Goal: Task Accomplishment & Management: Manage account settings

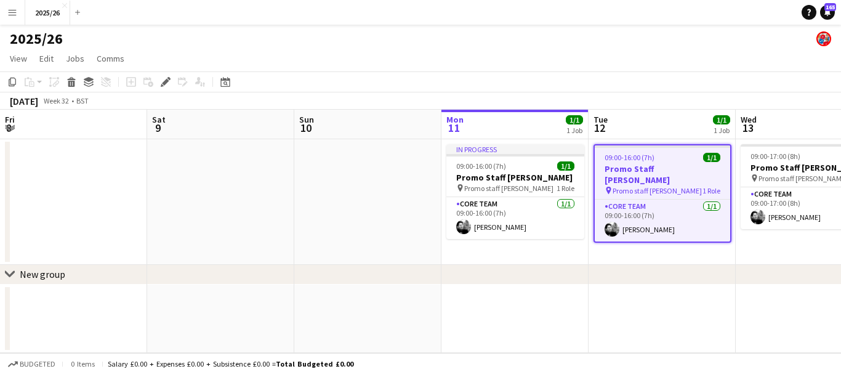
scroll to position [0, 424]
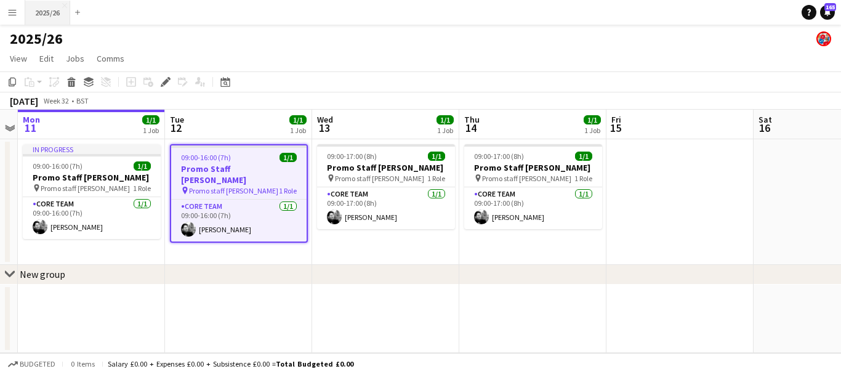
click at [49, 18] on button "2025/26 Close" at bounding box center [47, 13] width 45 height 24
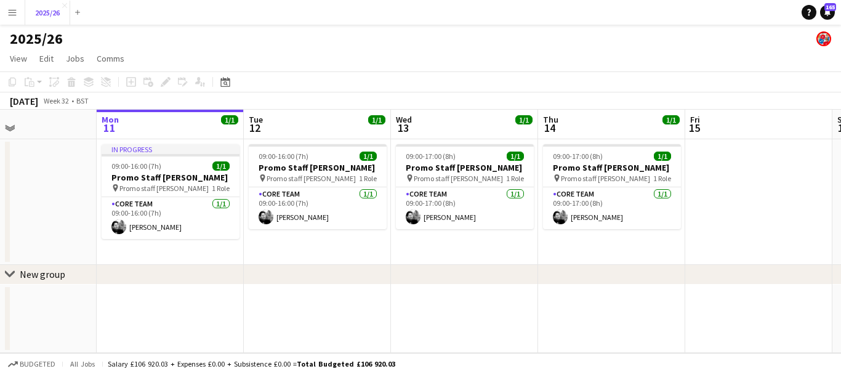
scroll to position [0, 357]
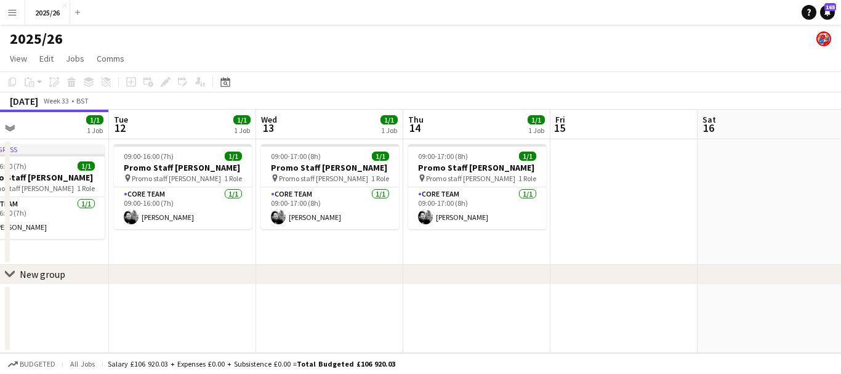
drag, startPoint x: 747, startPoint y: 173, endPoint x: 298, endPoint y: 131, distance: 450.5
click at [298, 131] on app-calendar-viewport "Fri 8 Sat 9 Sun 10 Mon 11 1/1 1 Job Tue 12 1/1 1 Job Wed 13 1/1 1 Job Thu 14 1/…" at bounding box center [420, 231] width 841 height 243
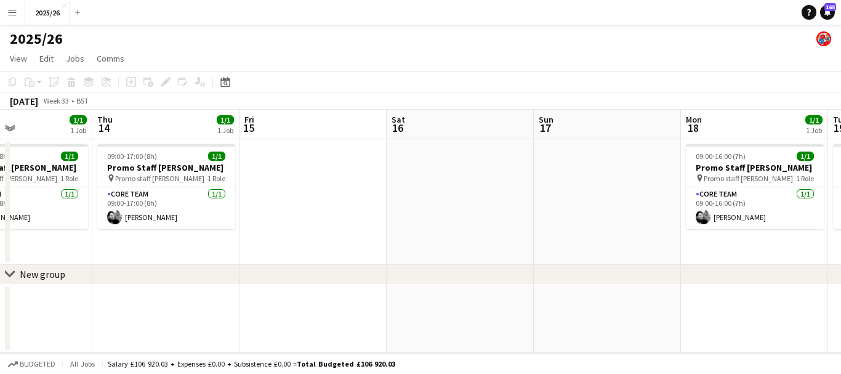
scroll to position [0, 349]
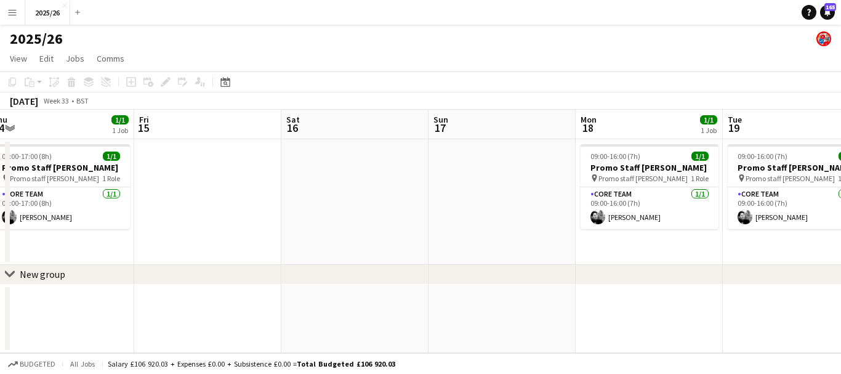
drag, startPoint x: 503, startPoint y: 169, endPoint x: 259, endPoint y: 216, distance: 248.4
click at [259, 216] on app-calendar-viewport "Mon 11 1/1 1 Job Tue 12 1/1 1 Job Wed 13 1/1 1 Job Thu 14 1/1 1 Job Fri 15 Sat …" at bounding box center [420, 231] width 841 height 243
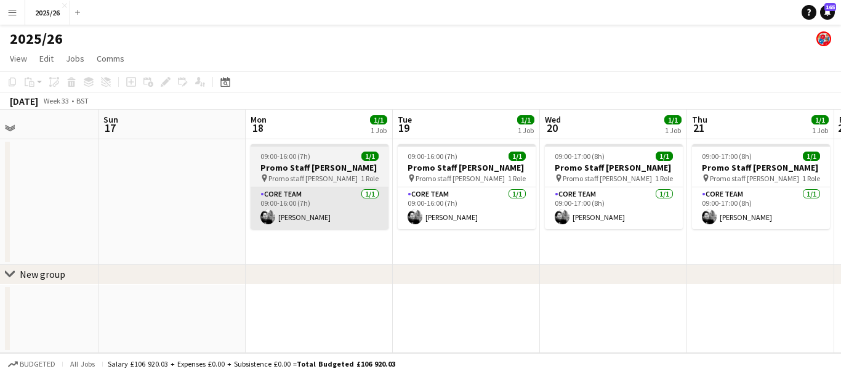
drag, startPoint x: 240, startPoint y: 240, endPoint x: 1, endPoint y: 219, distance: 239.3
click at [0, 220] on app-calendar-viewport "Wed 13 1/1 1 Job Thu 14 1/1 1 Job Fri 15 Sat 16 Sun 17 Mon 18 1/1 1 Job Tue 19 …" at bounding box center [420, 231] width 841 height 243
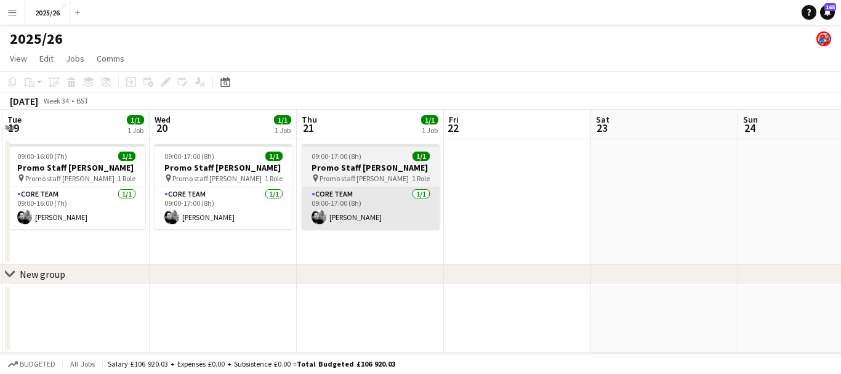
drag, startPoint x: 595, startPoint y: 202, endPoint x: 63, endPoint y: 209, distance: 531.7
click at [86, 208] on app-calendar-viewport "Fri 15 Sat 16 Sun 17 Mon 18 1/1 1 Job Tue 19 1/1 1 Job Wed 20 1/1 1 Job Thu 21 …" at bounding box center [420, 231] width 841 height 243
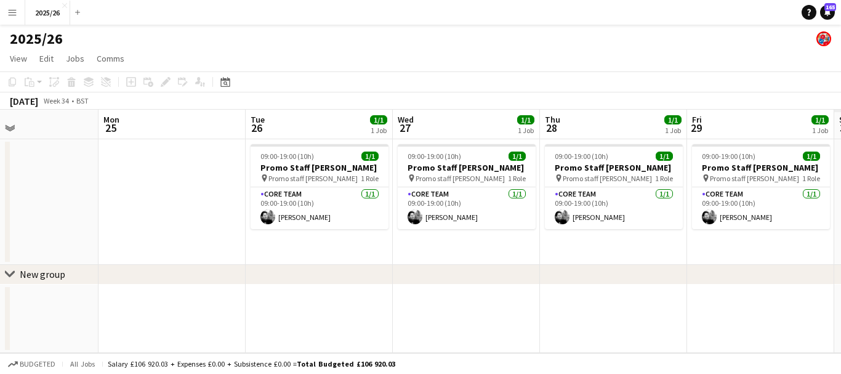
drag, startPoint x: 677, startPoint y: 173, endPoint x: 241, endPoint y: 246, distance: 442.2
click at [241, 248] on app-calendar-viewport "Thu 21 1/1 1 Job Fri 22 Sat 23 Sun 24 Mon 25 Tue 26 1/1 1 Job Wed 27 1/1 1 Job …" at bounding box center [420, 231] width 841 height 243
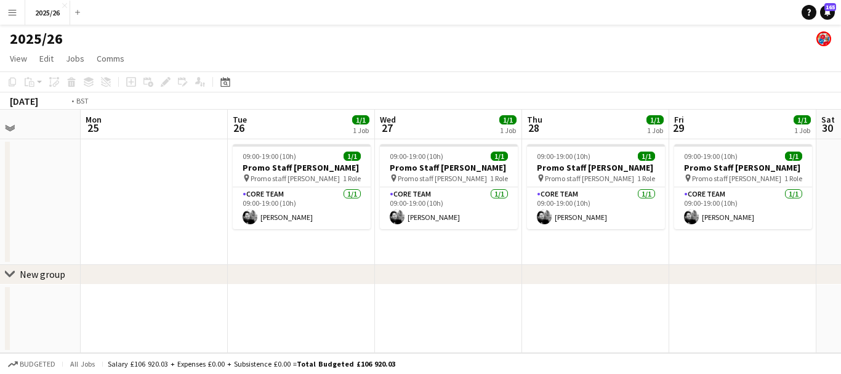
drag, startPoint x: 509, startPoint y: 210, endPoint x: 131, endPoint y: 248, distance: 379.5
click at [131, 248] on app-calendar-viewport "Thu 21 1/1 1 Job Fri 22 Sat 23 Sun 24 Mon 25 Tue 26 1/1 1 Job Wed 27 1/1 1 Job …" at bounding box center [420, 231] width 841 height 243
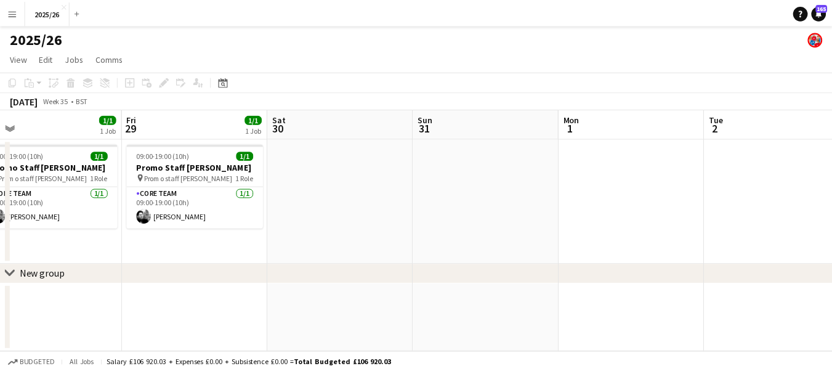
scroll to position [0, 407]
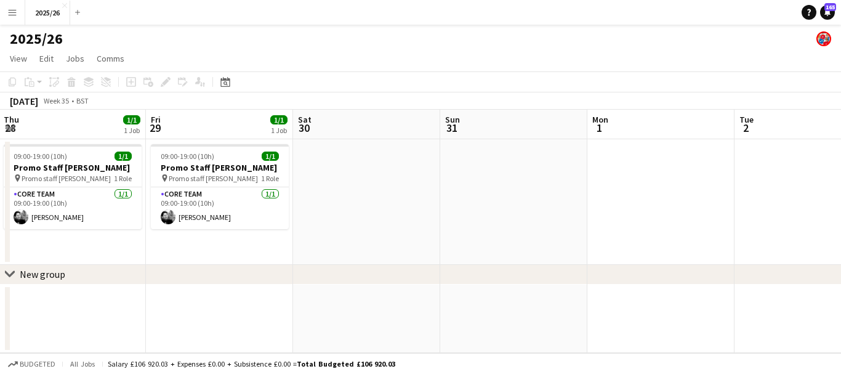
drag, startPoint x: 617, startPoint y: 209, endPoint x: 103, endPoint y: 233, distance: 513.7
click at [102, 233] on app-calendar-viewport "Mon 25 Tue 26 1/1 1 Job Wed 27 1/1 1 Job Thu 28 1/1 1 Job Fri 29 1/1 1 Job Sat …" at bounding box center [420, 231] width 841 height 243
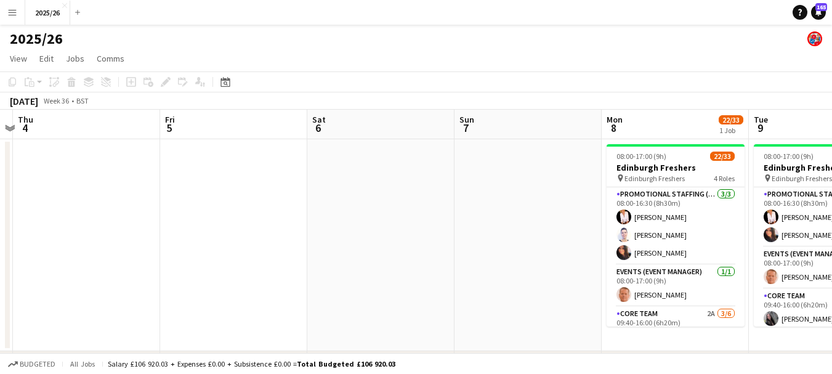
drag, startPoint x: 673, startPoint y: 178, endPoint x: 211, endPoint y: 201, distance: 462.6
click at [211, 200] on app-calendar-viewport "Mon 1 Tue 2 Wed 3 Thu 4 Fri 5 Sat 6 Sun 7 Mon 8 22/33 1 Job Tue 9 23/30 1 Job W…" at bounding box center [416, 259] width 832 height 298
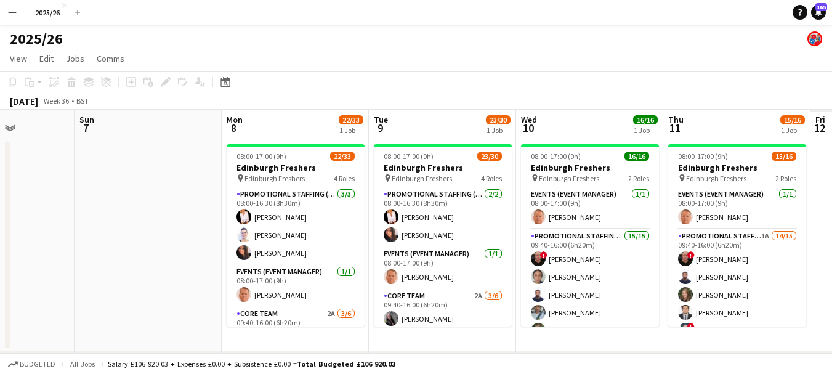
drag, startPoint x: 493, startPoint y: 213, endPoint x: 92, endPoint y: 249, distance: 402.7
click at [92, 249] on app-calendar-viewport "Wed 3 Thu 4 Fri 5 Sat 6 Sun 7 Mon 8 22/33 1 Job Tue 9 23/30 1 Job Wed 10 16/16 …" at bounding box center [416, 259] width 832 height 298
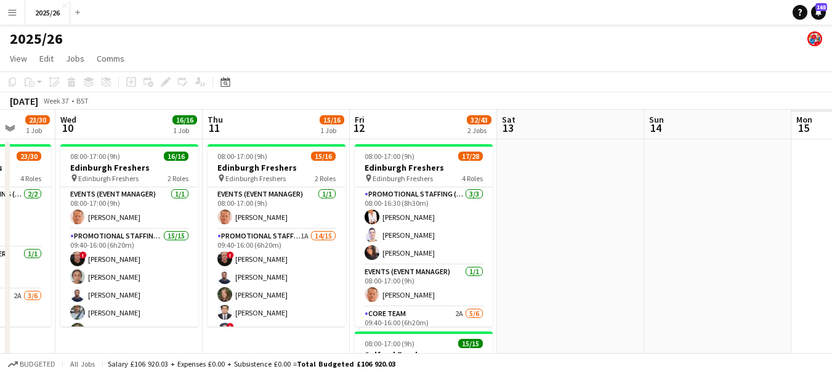
scroll to position [0, 484]
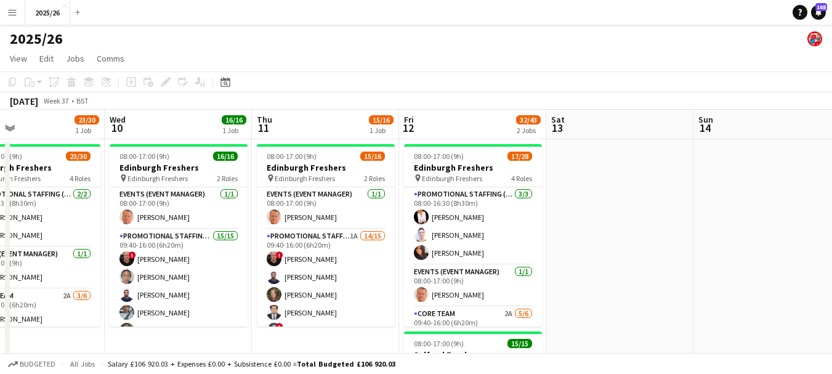
drag, startPoint x: 636, startPoint y: 238, endPoint x: 118, endPoint y: 264, distance: 519.3
click at [118, 264] on app-calendar-viewport "Sat 6 Sun 7 Mon 8 22/33 1 Job Tue 9 23/30 1 Job Wed 10 16/16 1 Job Thu 11 15/16…" at bounding box center [416, 352] width 832 height 485
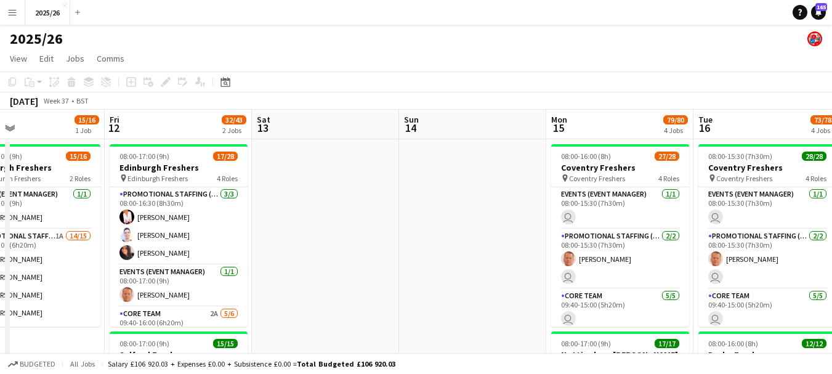
drag, startPoint x: 434, startPoint y: 284, endPoint x: 653, endPoint y: 217, distance: 229.3
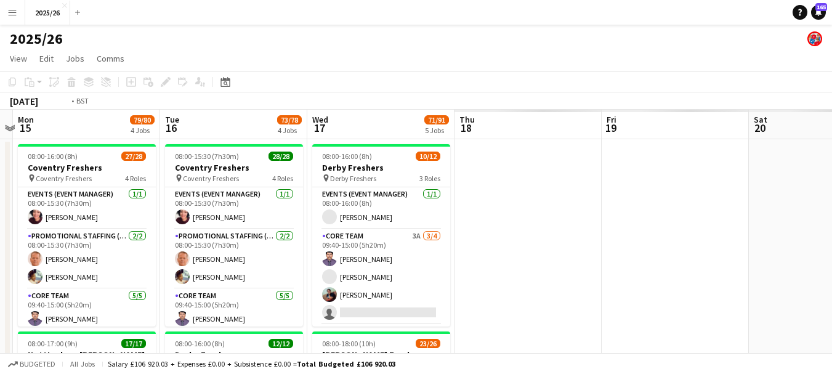
drag, startPoint x: 653, startPoint y: 217, endPoint x: 208, endPoint y: 242, distance: 446.1
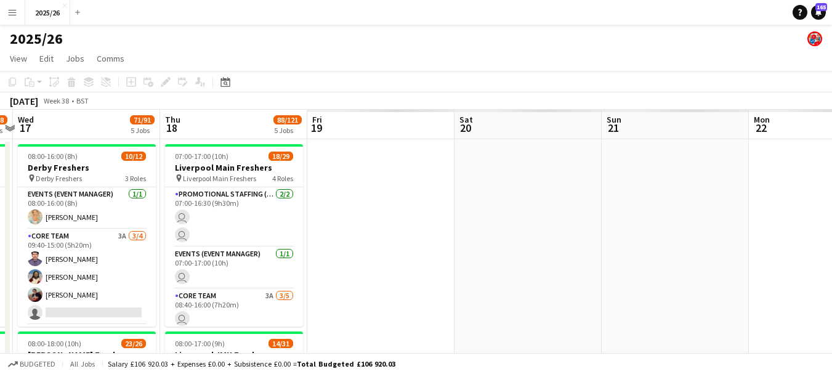
scroll to position [0, 349]
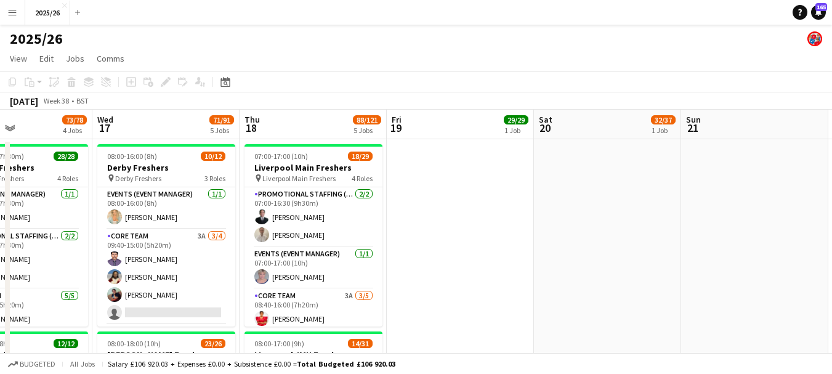
drag, startPoint x: 711, startPoint y: 236, endPoint x: 306, endPoint y: 251, distance: 406.2
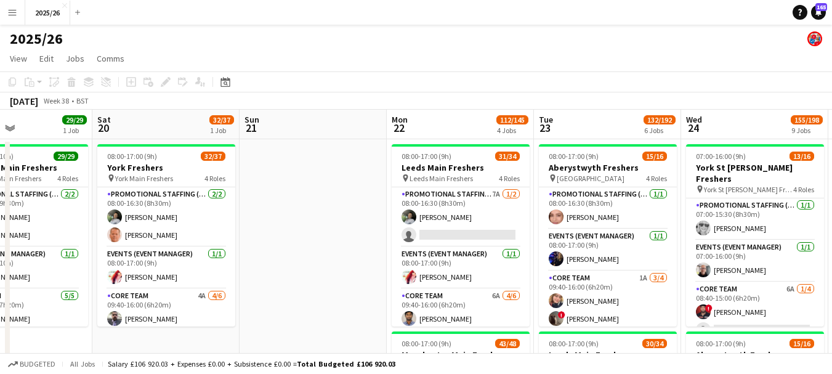
scroll to position [0, 314]
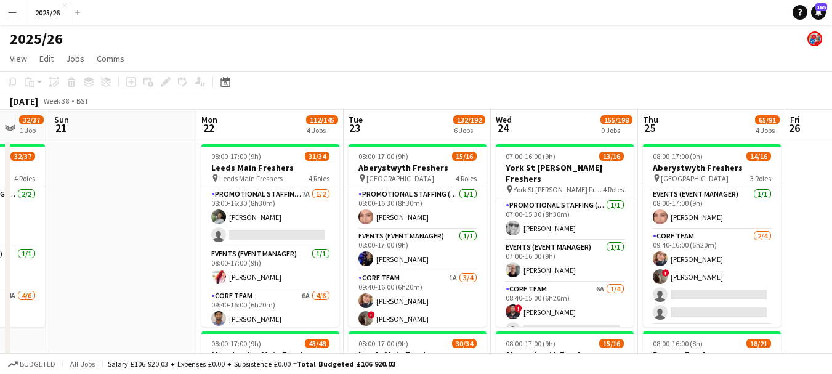
drag, startPoint x: 729, startPoint y: 219, endPoint x: 504, endPoint y: 244, distance: 226.2
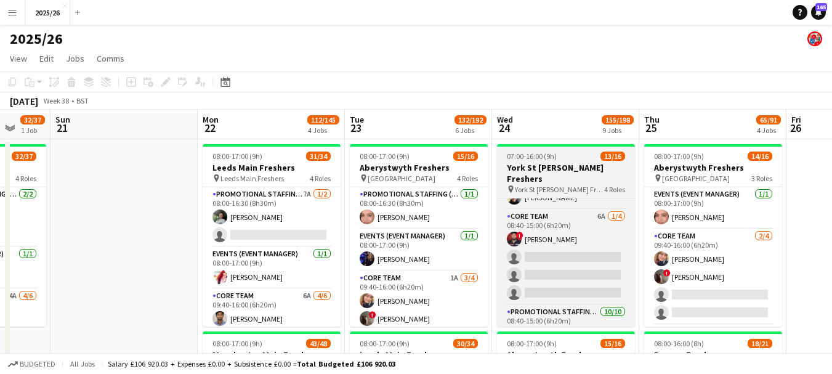
scroll to position [0, 0]
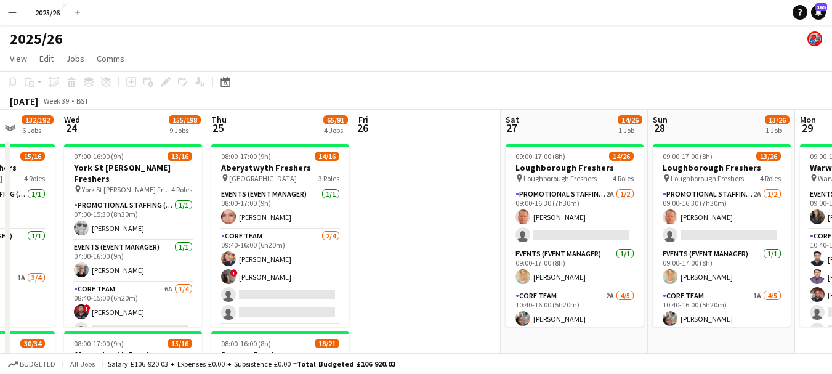
drag, startPoint x: 806, startPoint y: 198, endPoint x: 375, endPoint y: 267, distance: 437.4
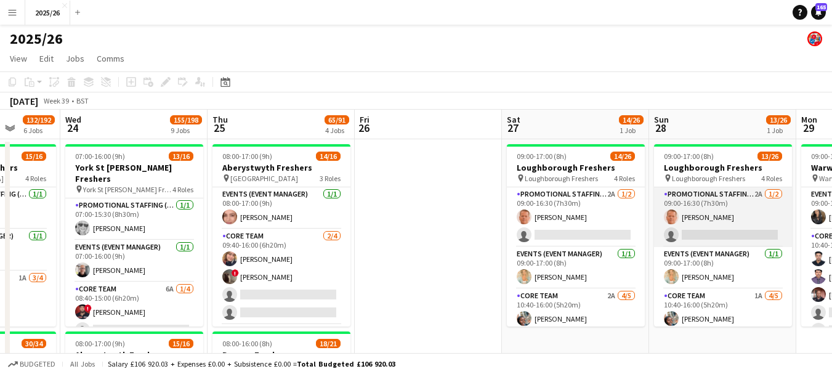
scroll to position [0, 527]
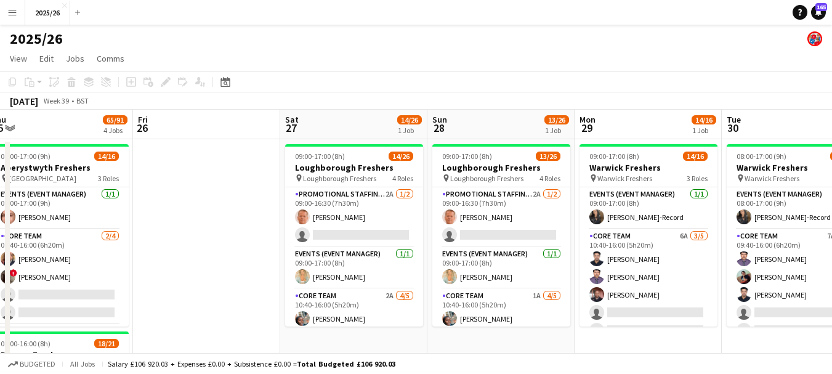
drag, startPoint x: 678, startPoint y: 222, endPoint x: 295, endPoint y: 255, distance: 384.6
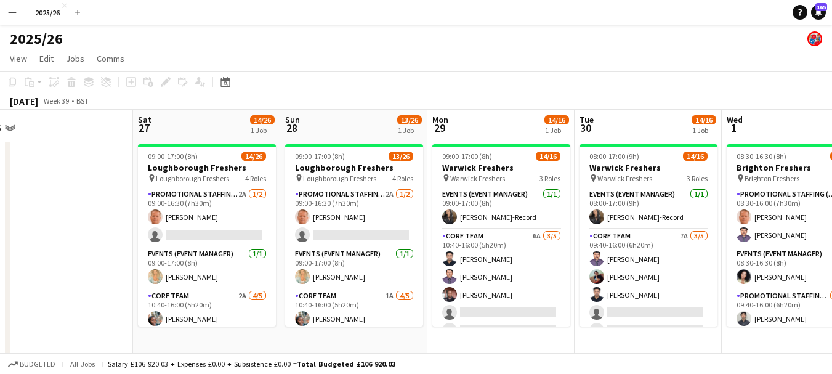
scroll to position [0, 469]
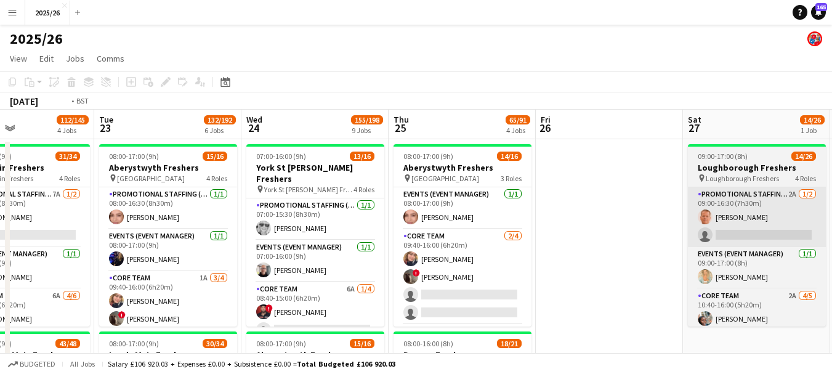
drag, startPoint x: 126, startPoint y: 215, endPoint x: 793, endPoint y: 216, distance: 666.5
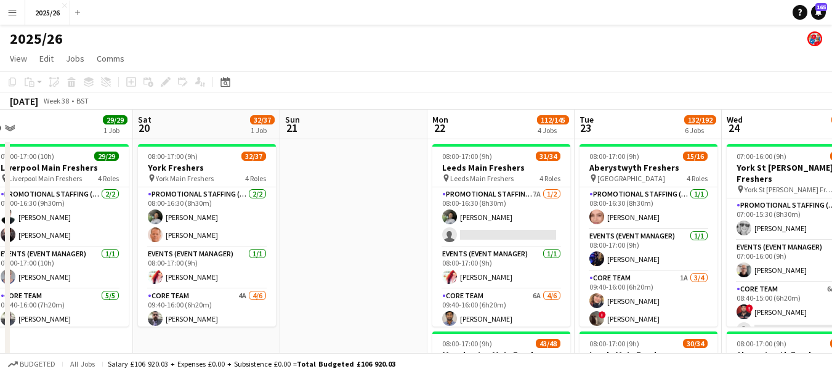
scroll to position [0, 303]
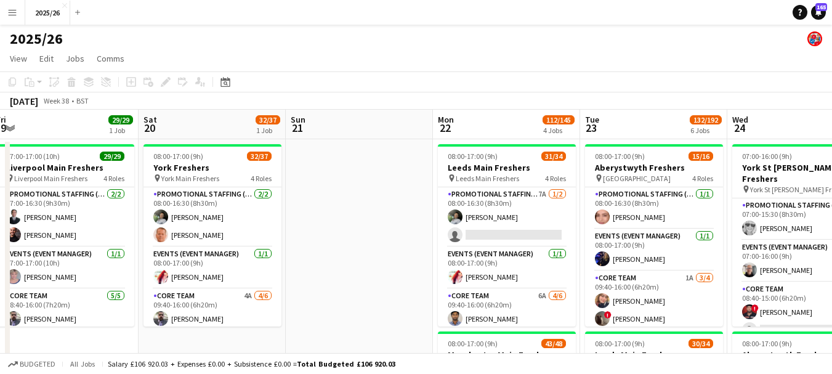
drag, startPoint x: 260, startPoint y: 225, endPoint x: 665, endPoint y: 168, distance: 408.7
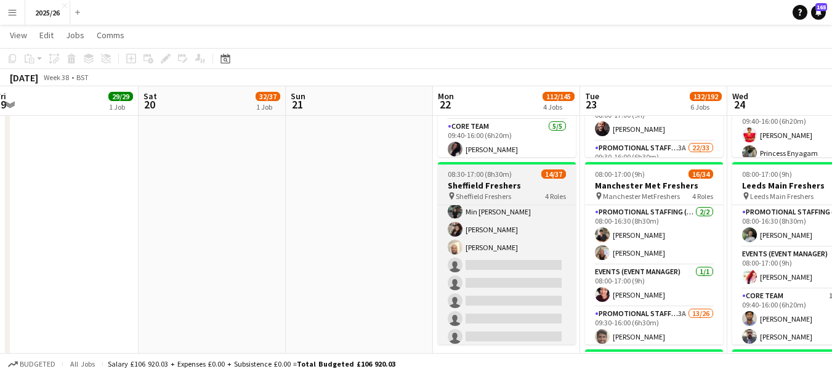
scroll to position [482, 0]
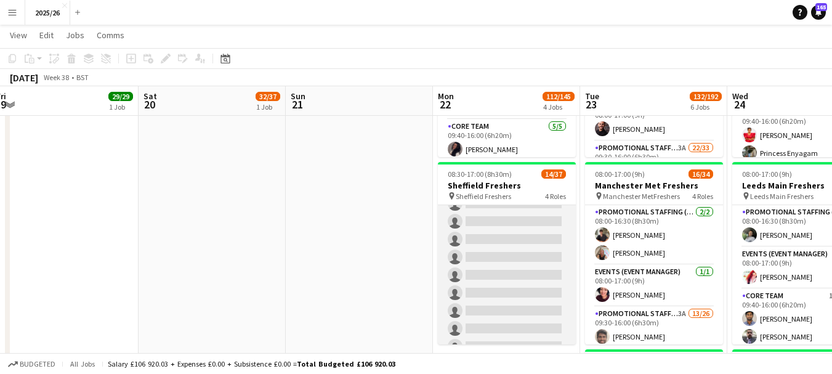
click at [525, 242] on app-card-role "Promotional Staffing (Brand Ambassadors) 4A [DATE] 10:10-16:00 (5h50m) [PERSON_…" at bounding box center [507, 239] width 138 height 488
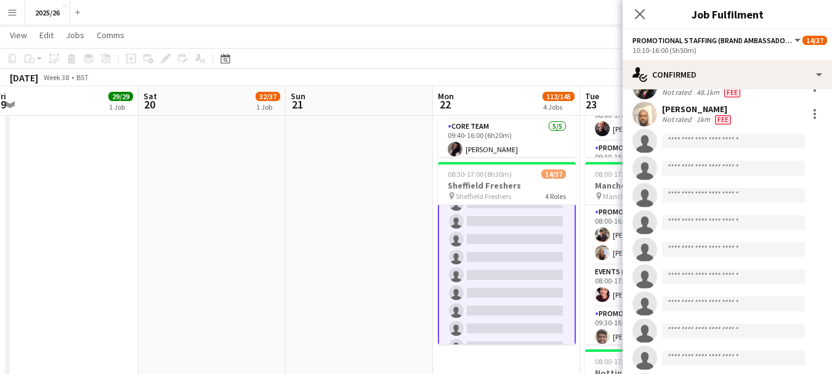
scroll to position [214, 0]
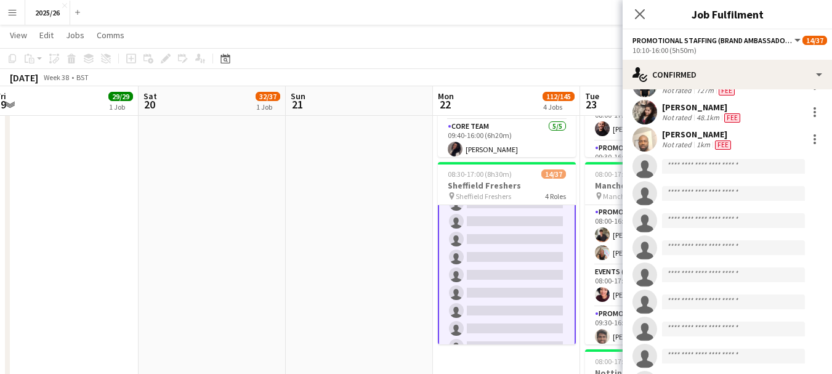
click at [729, 158] on app-invite-slot "single-neutral-actions" at bounding box center [727, 166] width 209 height 25
click at [738, 174] on app-invite-slot "single-neutral-actions" at bounding box center [727, 166] width 209 height 25
click at [737, 169] on input at bounding box center [733, 166] width 143 height 15
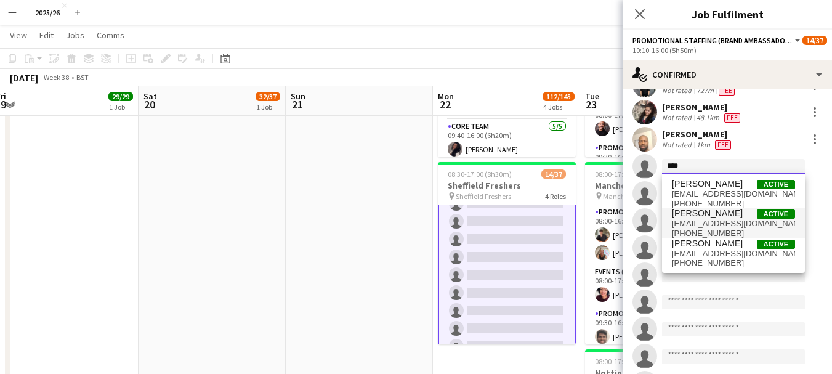
type input "****"
click at [728, 221] on span "[EMAIL_ADDRESS][DOMAIN_NAME]" at bounding box center [733, 224] width 123 height 10
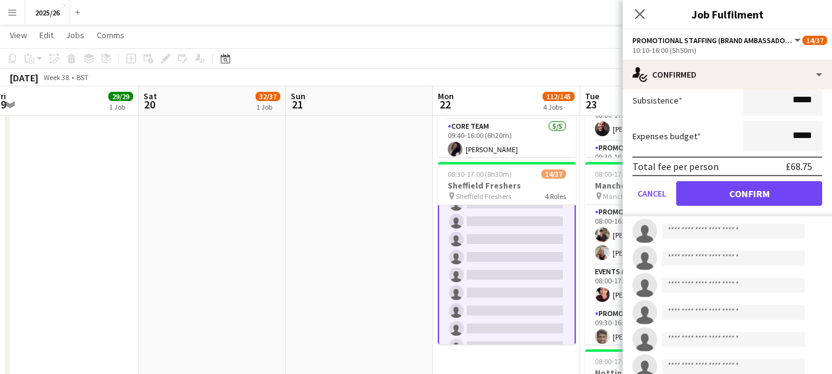
scroll to position [439, 0]
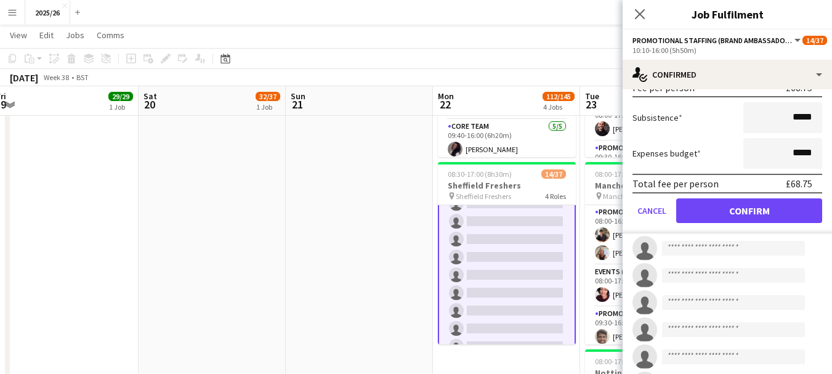
type input "******"
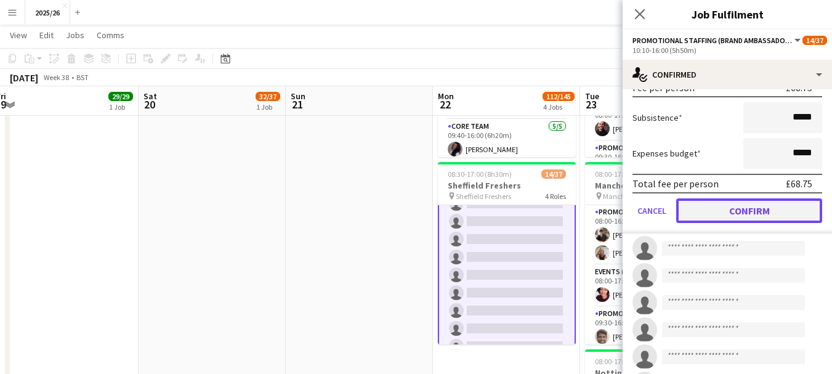
click at [795, 213] on button "Confirm" at bounding box center [749, 210] width 146 height 25
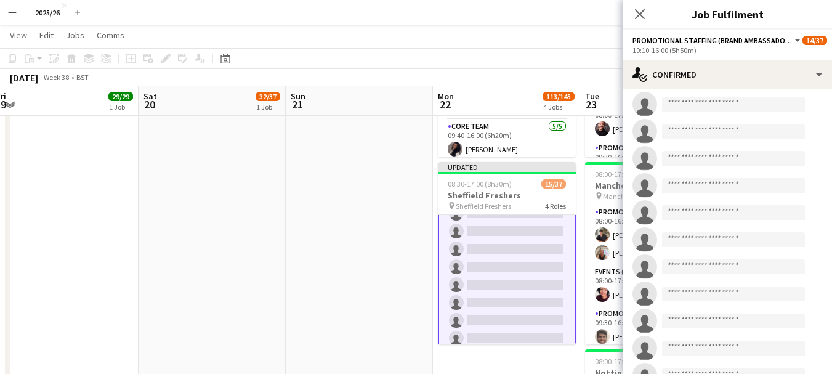
click at [639, 26] on div "Close pop-in" at bounding box center [640, 14] width 34 height 28
click at [644, 10] on icon at bounding box center [640, 14] width 12 height 12
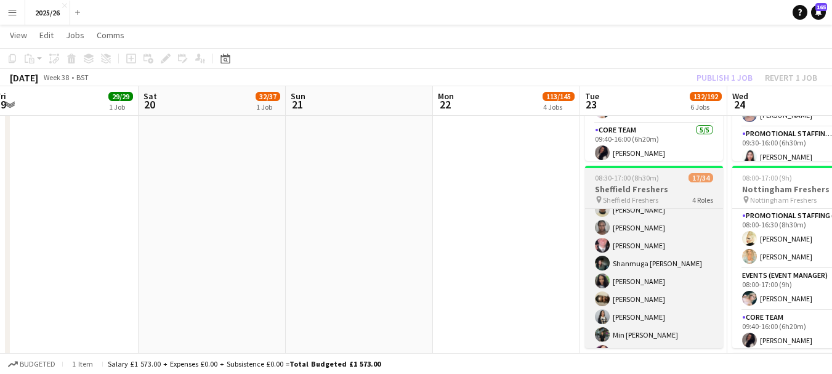
scroll to position [315, 0]
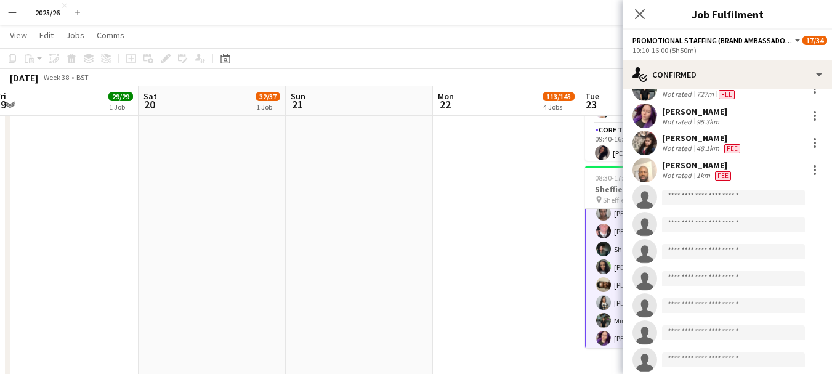
scroll to position [249, 0]
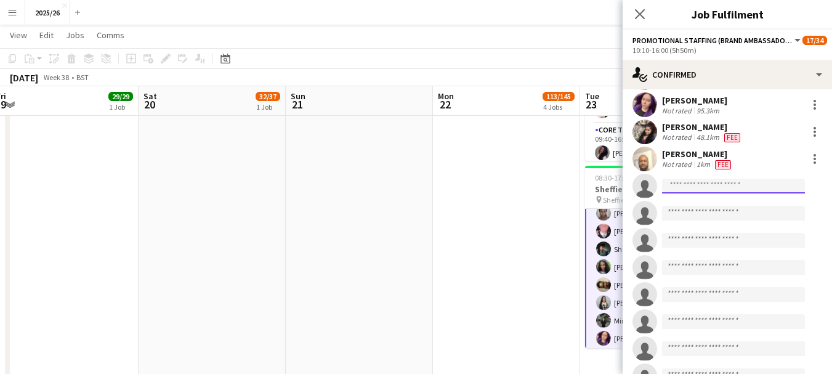
click at [723, 185] on input at bounding box center [733, 186] width 143 height 15
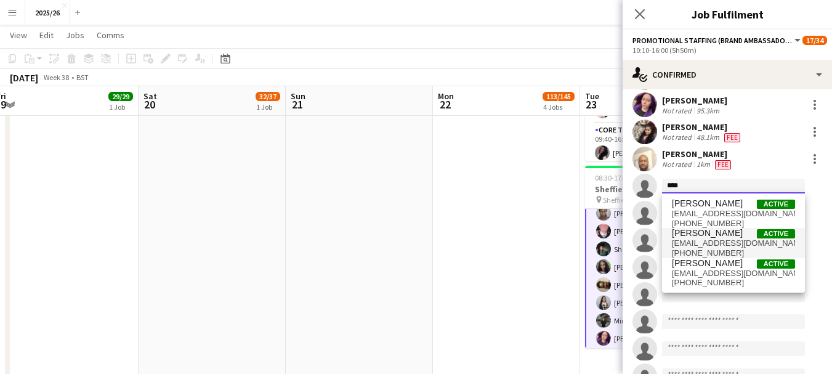
type input "****"
click at [728, 237] on span "[PERSON_NAME] Active" at bounding box center [733, 233] width 123 height 10
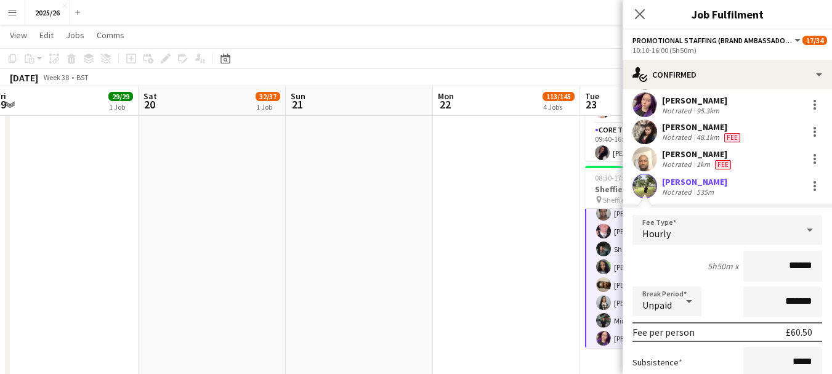
click at [789, 266] on input "******" at bounding box center [783, 266] width 79 height 31
type input "******"
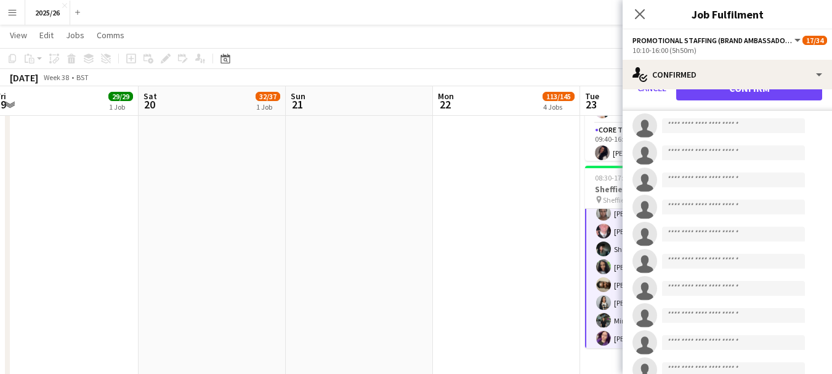
scroll to position [628, 0]
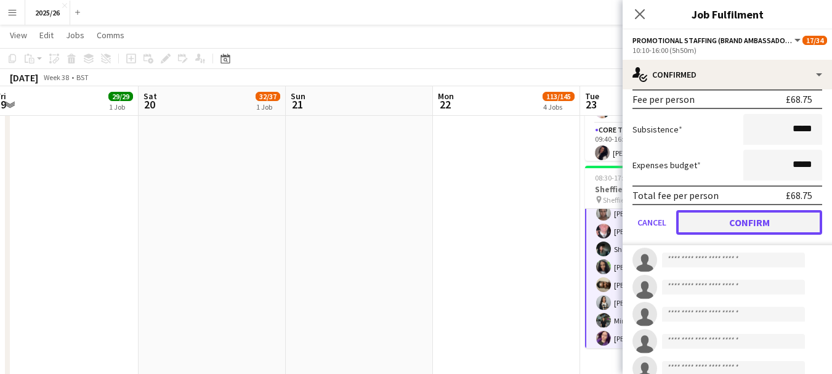
click at [790, 222] on button "Confirm" at bounding box center [749, 222] width 146 height 25
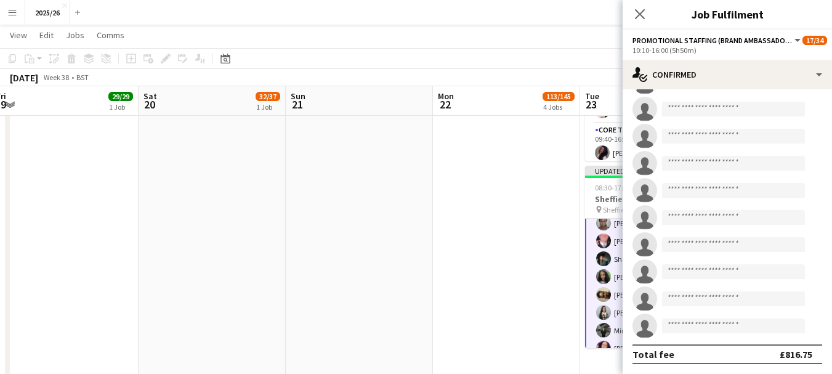
scroll to position [407, 0]
click at [636, 18] on icon at bounding box center [640, 14] width 12 height 12
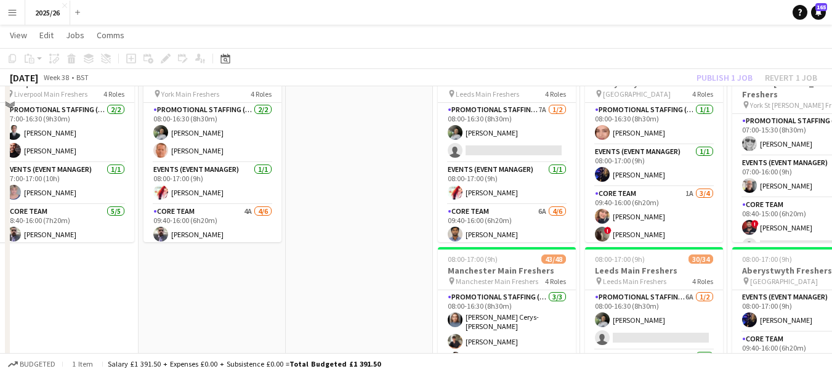
scroll to position [0, 0]
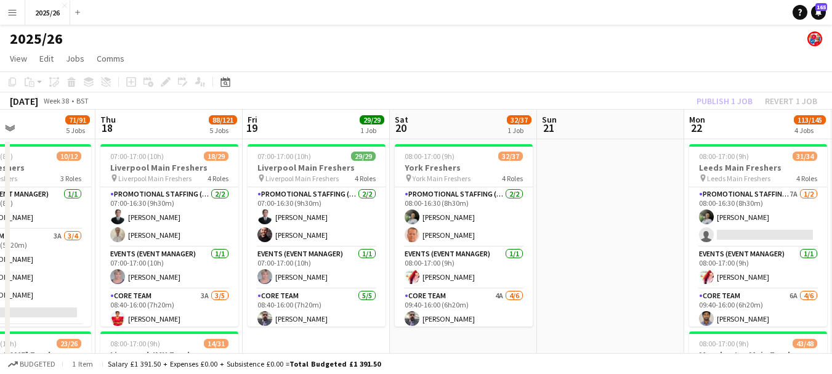
drag, startPoint x: 264, startPoint y: 248, endPoint x: 535, endPoint y: 233, distance: 272.0
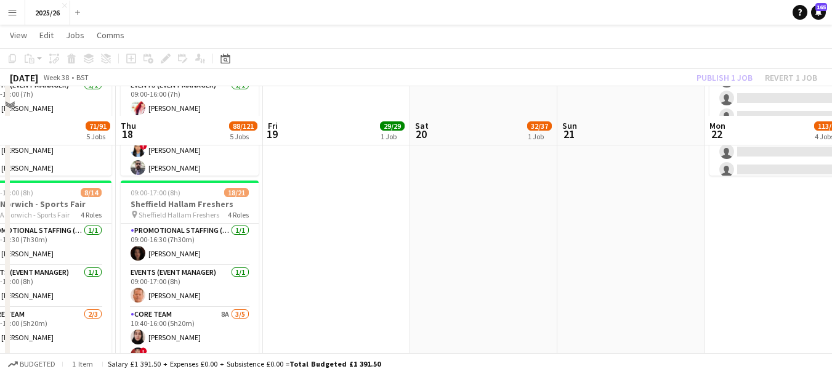
scroll to position [741, 0]
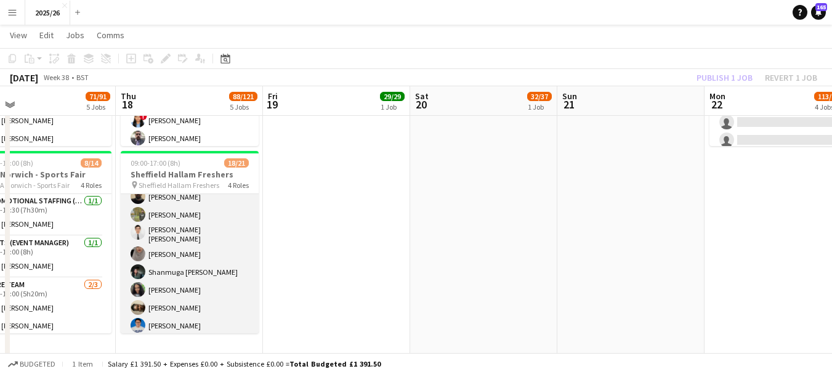
click at [209, 299] on app-card-role "Promotional Staffing (Brand Ambassadors) 4A 13/14 10:40-16:00 (5h20m) [PERSON_N…" at bounding box center [190, 270] width 138 height 278
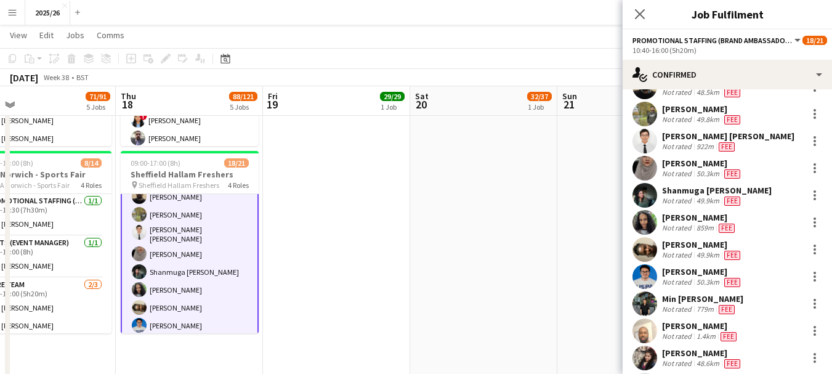
scroll to position [160, 0]
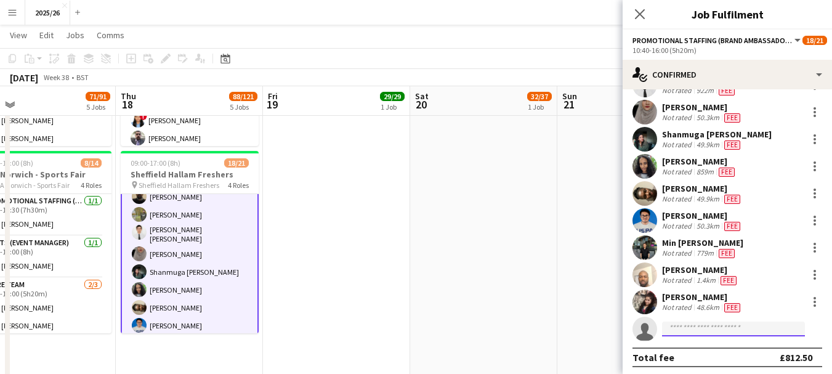
click at [729, 327] on input at bounding box center [733, 329] width 143 height 15
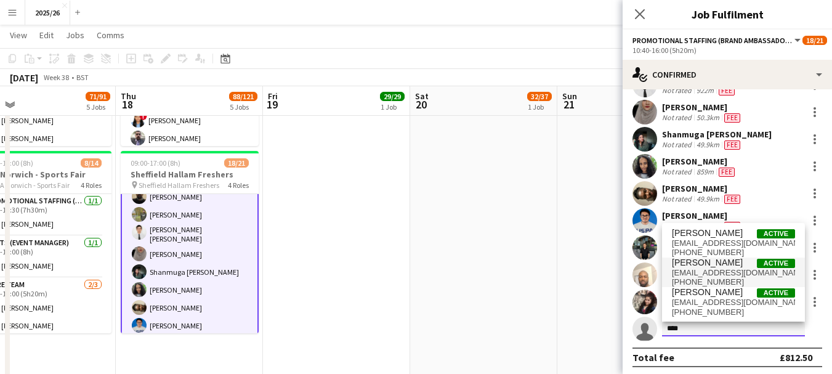
type input "****"
click at [726, 269] on span "[EMAIL_ADDRESS][DOMAIN_NAME]" at bounding box center [733, 273] width 123 height 10
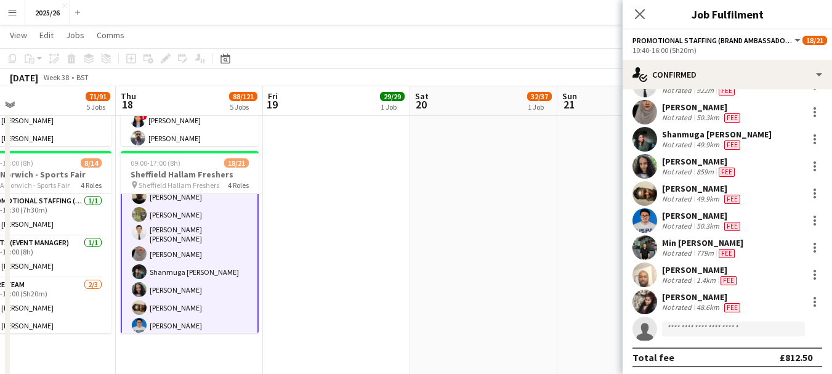
scroll to position [333, 0]
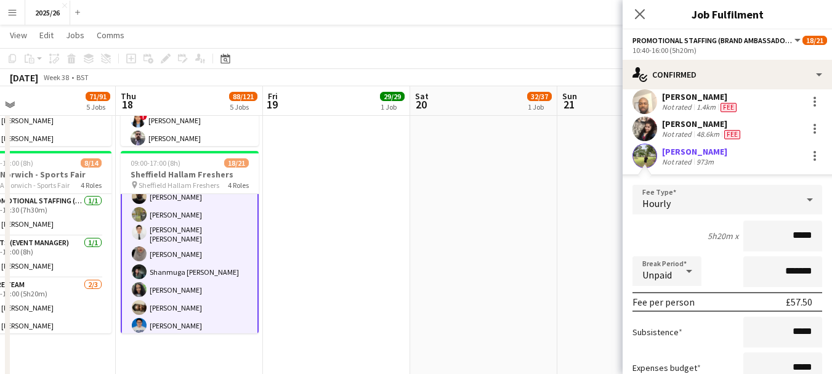
type input "******"
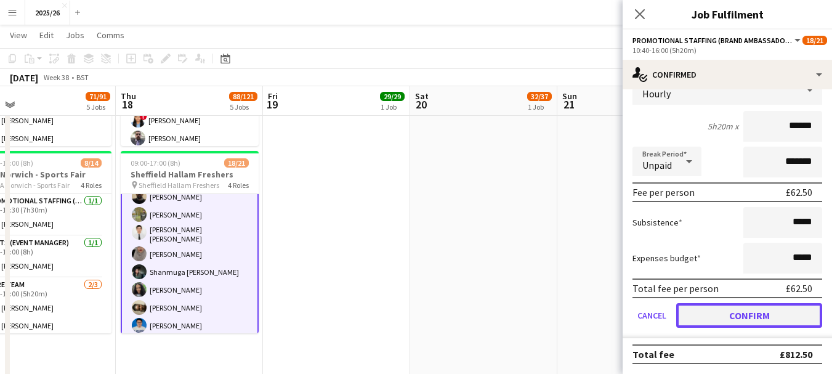
click at [783, 308] on button "Confirm" at bounding box center [749, 315] width 146 height 25
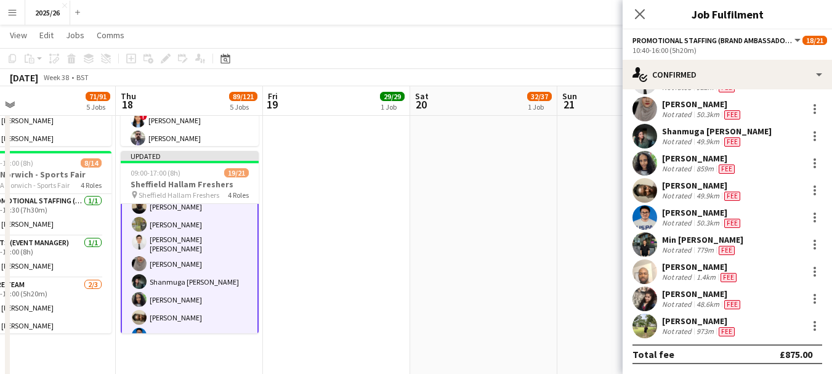
scroll to position [163, 0]
click at [646, 17] on app-icon "Close pop-in" at bounding box center [640, 15] width 18 height 18
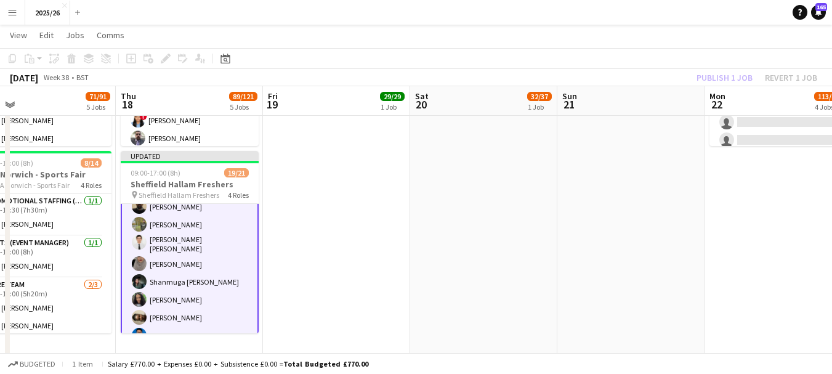
click at [738, 76] on div "Publish 1 job Revert 1 job" at bounding box center [757, 78] width 150 height 16
click at [738, 76] on button "Publish 1 job" at bounding box center [725, 78] width 66 height 16
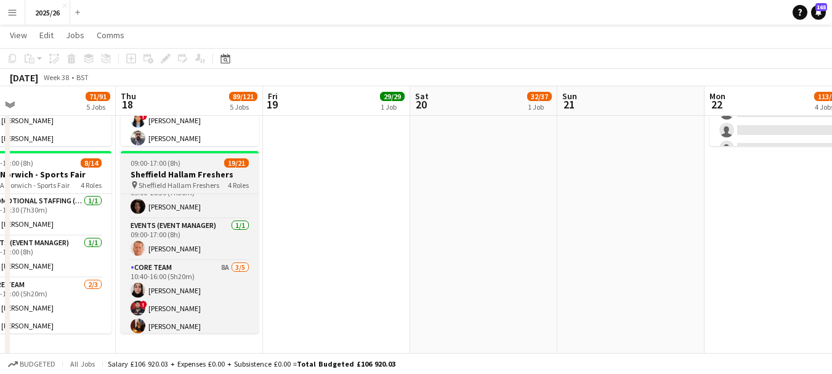
scroll to position [0, 0]
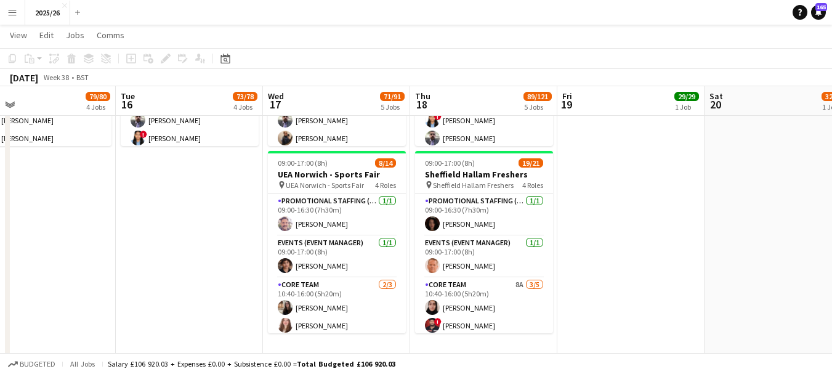
drag, startPoint x: 293, startPoint y: 249, endPoint x: 477, endPoint y: 228, distance: 184.8
click at [477, 228] on app-calendar-viewport "Sat 13 Sun 14 Mon 15 79/80 4 Jobs Tue 16 73/78 4 Jobs Wed 17 71/91 5 Jobs Thu 1…" at bounding box center [416, 217] width 832 height 1820
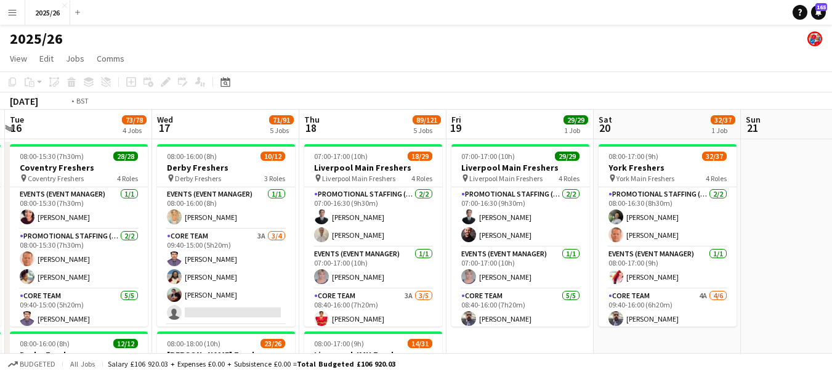
drag, startPoint x: 346, startPoint y: 289, endPoint x: 753, endPoint y: 259, distance: 408.3
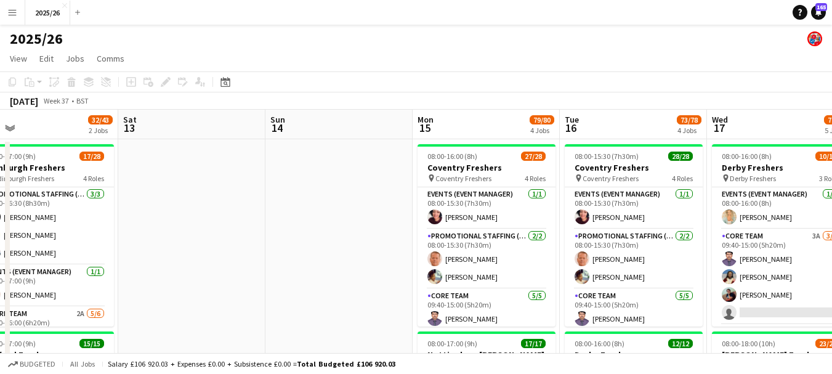
drag, startPoint x: 379, startPoint y: 175, endPoint x: 691, endPoint y: 162, distance: 311.4
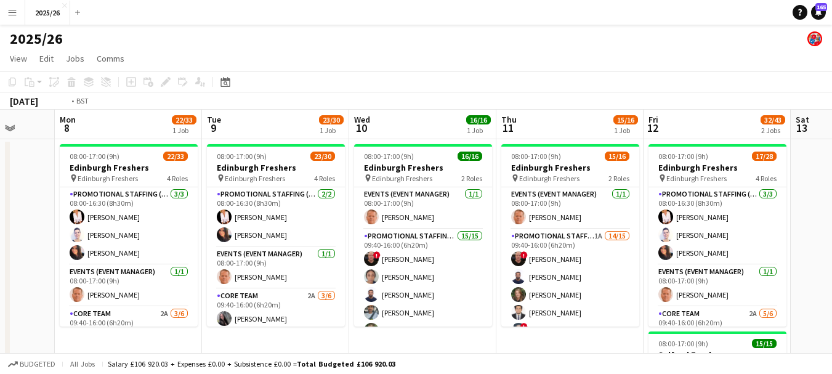
drag, startPoint x: 248, startPoint y: 249, endPoint x: 129, endPoint y: 297, distance: 128.2
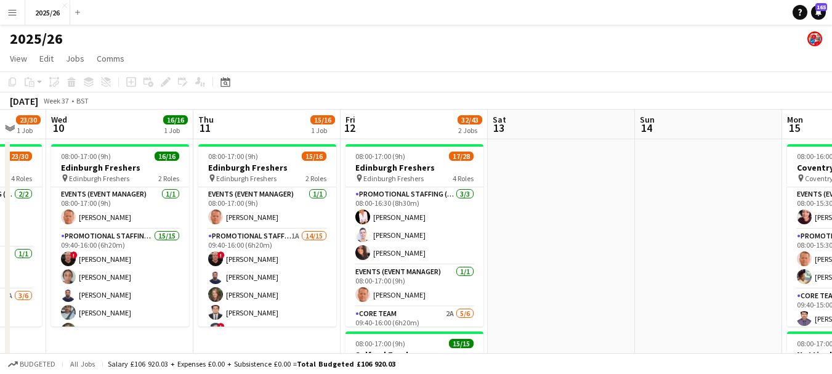
scroll to position [0, 468]
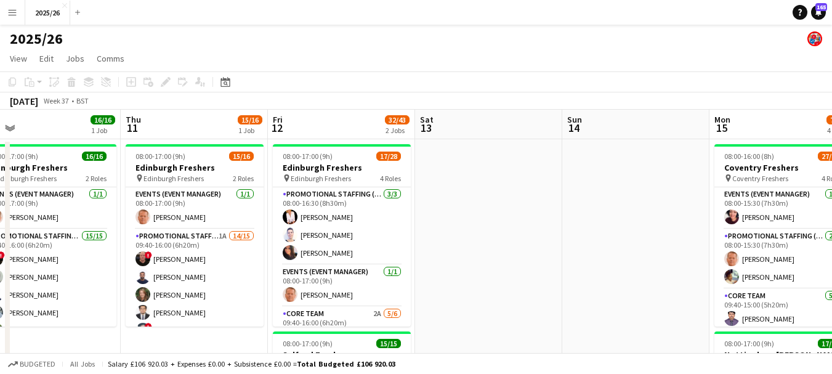
drag, startPoint x: 511, startPoint y: 278, endPoint x: 291, endPoint y: 277, distance: 219.9
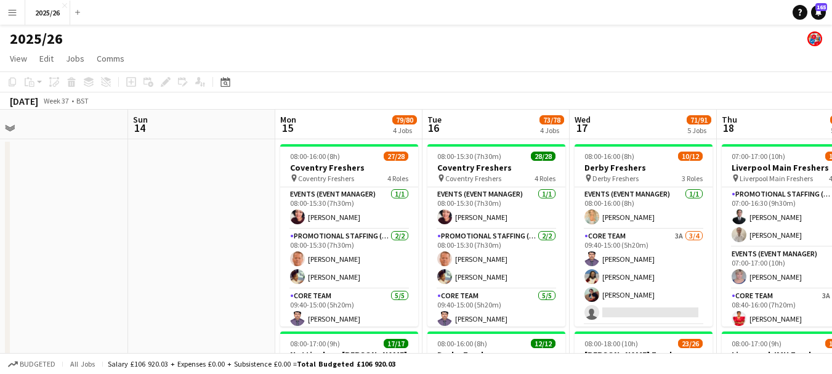
scroll to position [0, 462]
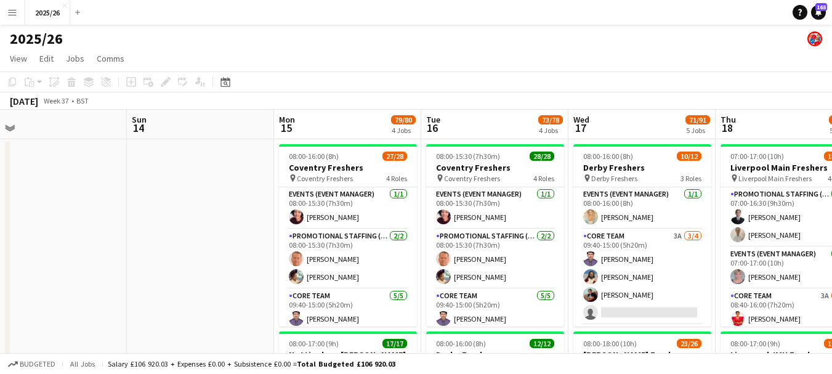
drag, startPoint x: 585, startPoint y: 187, endPoint x: 149, endPoint y: 259, distance: 441.3
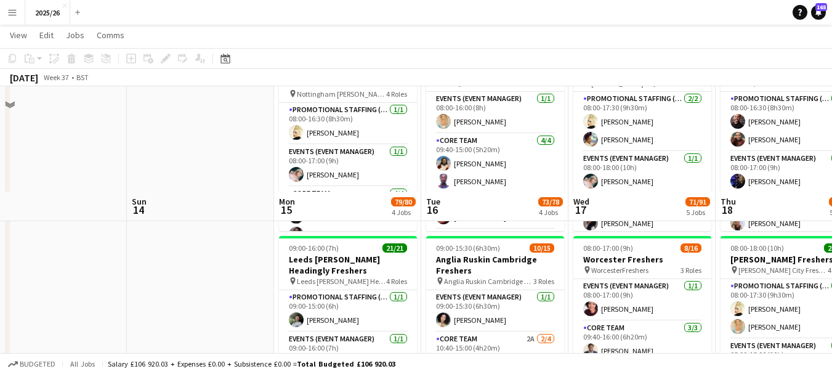
scroll to position [225, 0]
